Goal: Information Seeking & Learning: Understand process/instructions

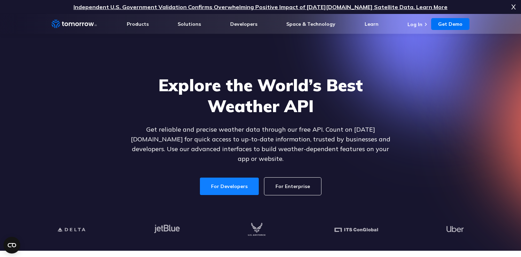
click at [234, 179] on link "For Developers" at bounding box center [229, 185] width 59 height 17
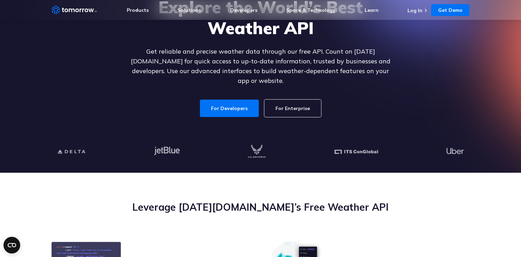
scroll to position [119, 0]
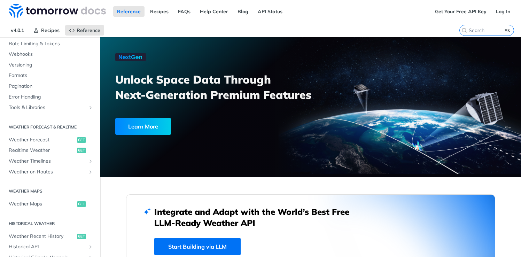
scroll to position [70, 0]
click at [17, 149] on span "Realtime Weather" at bounding box center [42, 149] width 66 height 7
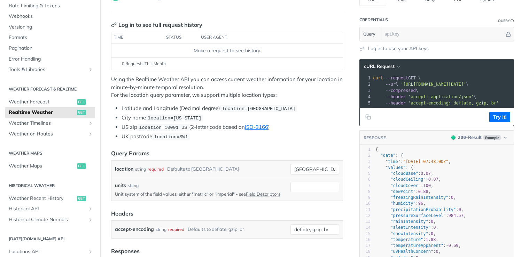
scroll to position [77, 0]
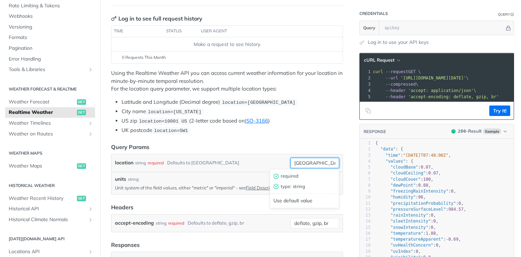
drag, startPoint x: 314, startPoint y: 162, endPoint x: 292, endPoint y: 163, distance: 22.3
click at [292, 163] on input "[GEOGRAPHIC_DATA]" at bounding box center [314, 163] width 49 height 10
type input "[GEOGRAPHIC_DATA]"
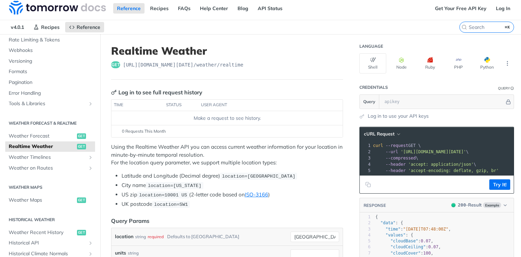
scroll to position [0, 0]
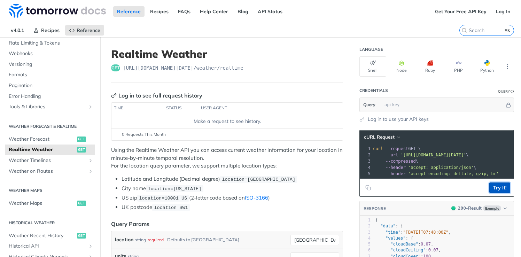
click at [500, 187] on button "Try It!" at bounding box center [499, 187] width 21 height 10
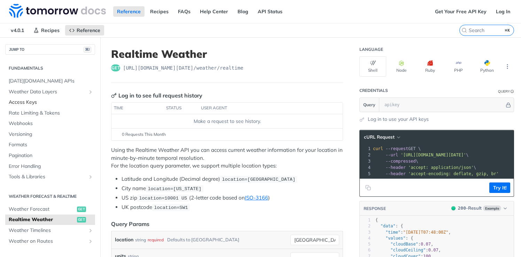
click at [31, 102] on span "Access Keys" at bounding box center [51, 102] width 85 height 7
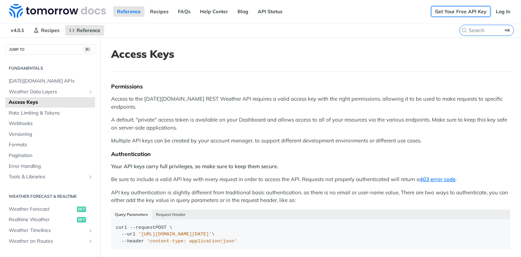
click at [472, 10] on link "Get Your Free API Key" at bounding box center [460, 11] width 59 height 10
